Goal: Task Accomplishment & Management: Use online tool/utility

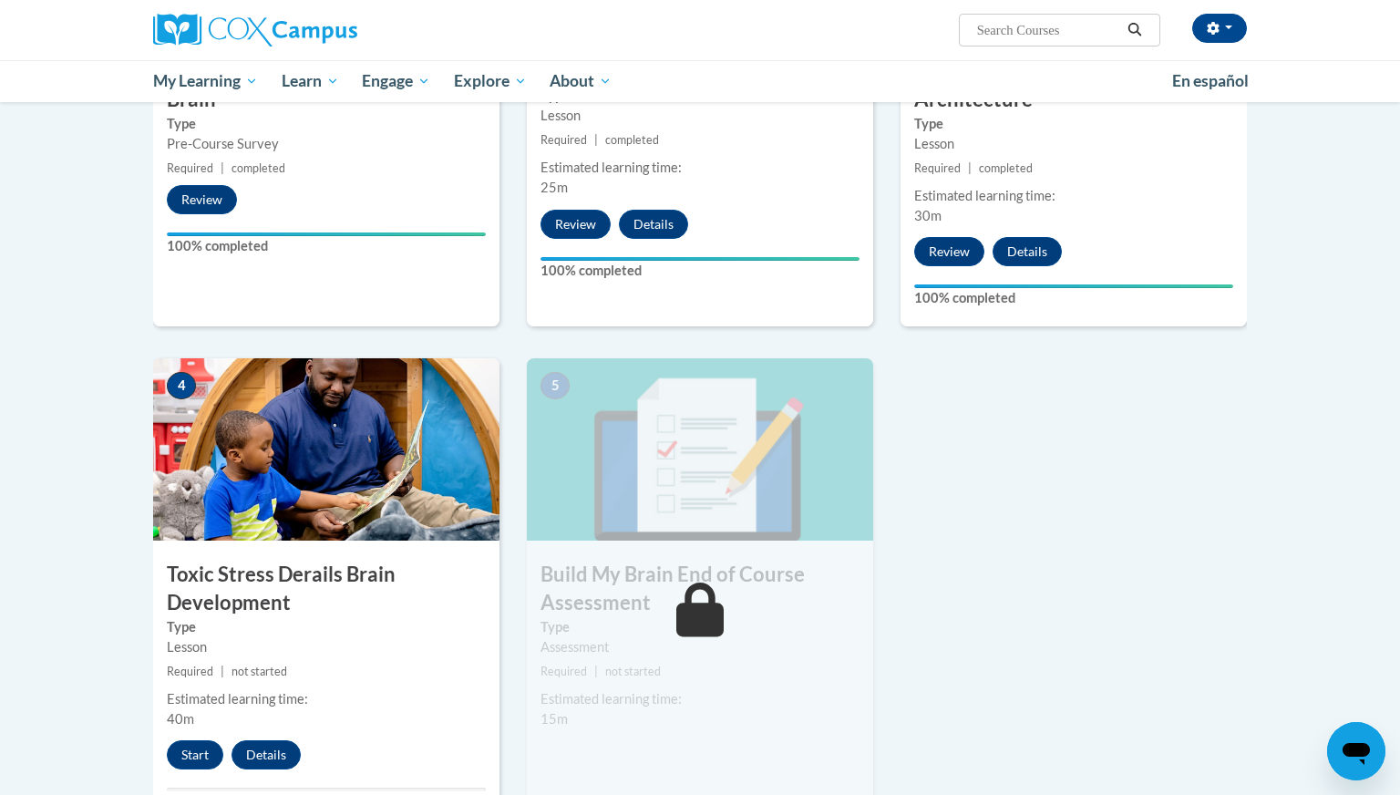
scroll to position [656, 0]
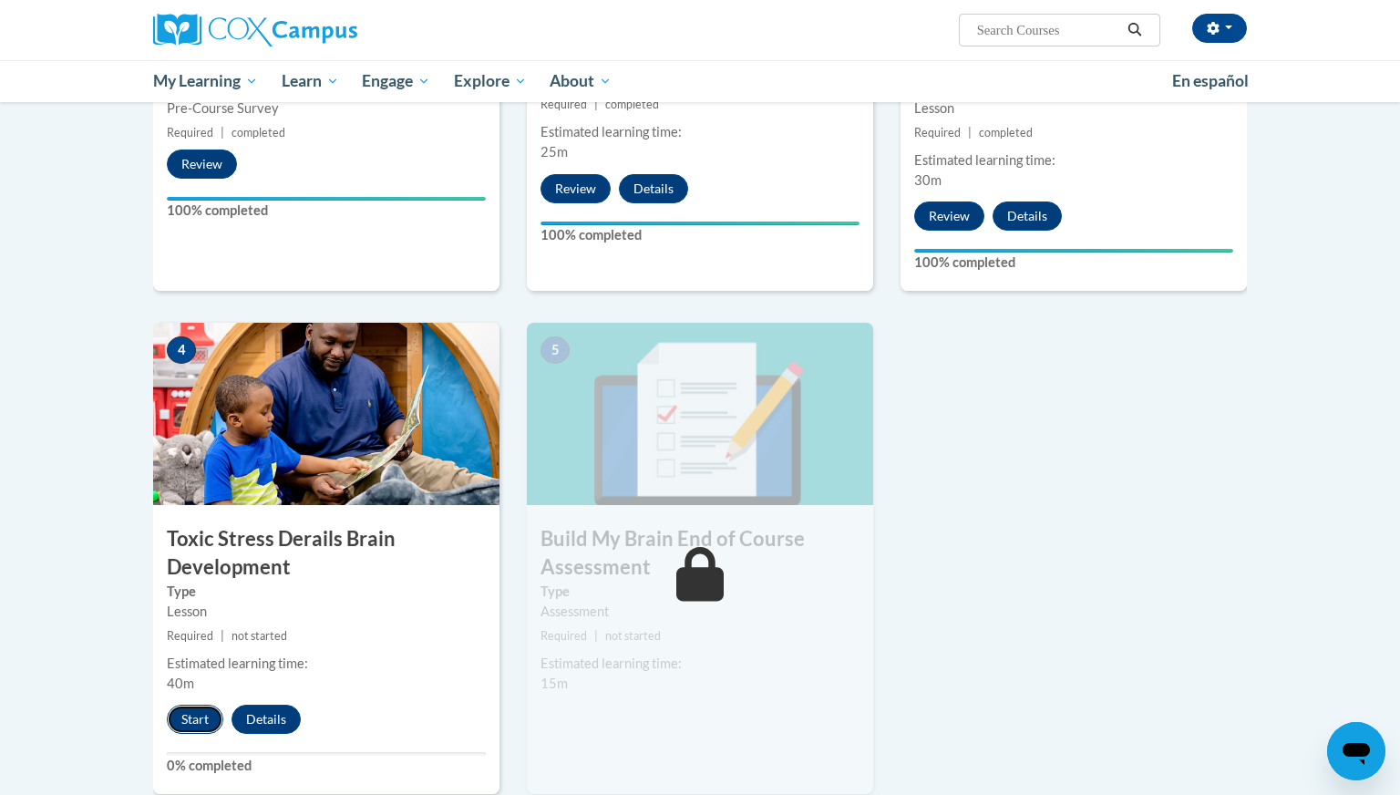
click at [201, 719] on button "Start" at bounding box center [195, 719] width 57 height 29
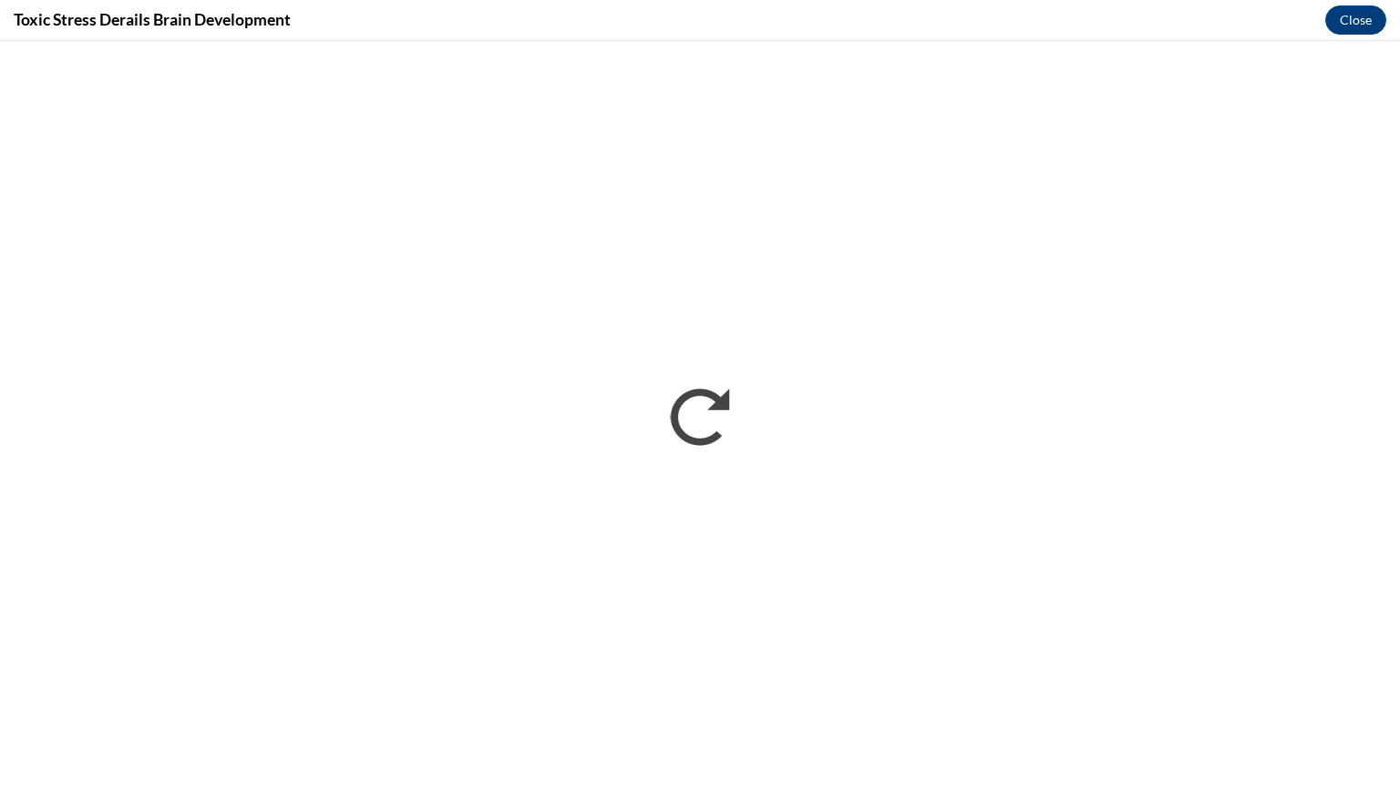
scroll to position [0, 0]
